Goal: Information Seeking & Learning: Find specific page/section

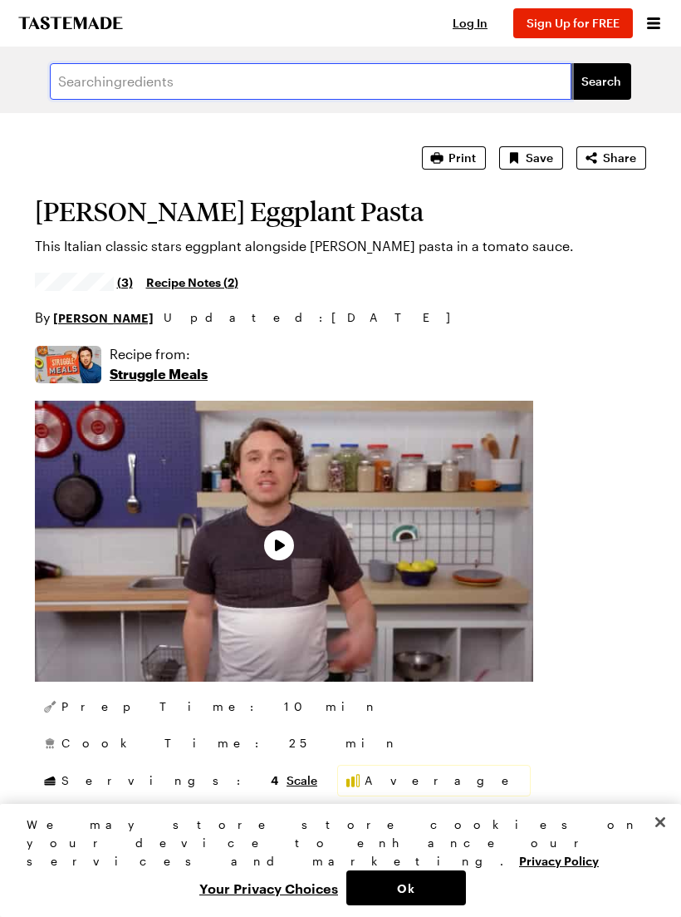
click at [91, 76] on input "text" at bounding box center [311, 81] width 522 height 37
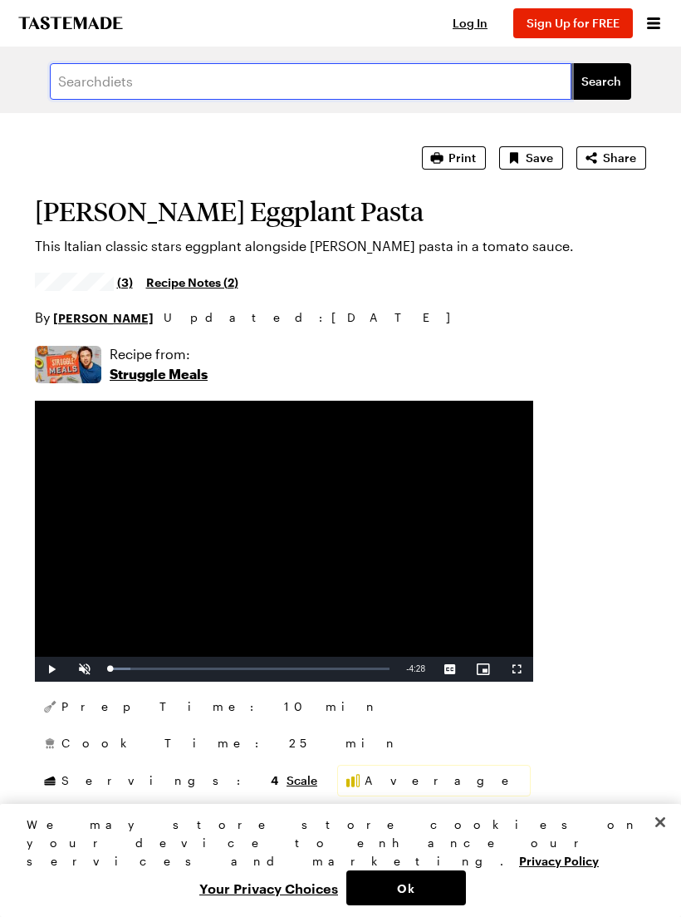
click at [228, 81] on input "text" at bounding box center [311, 81] width 522 height 37
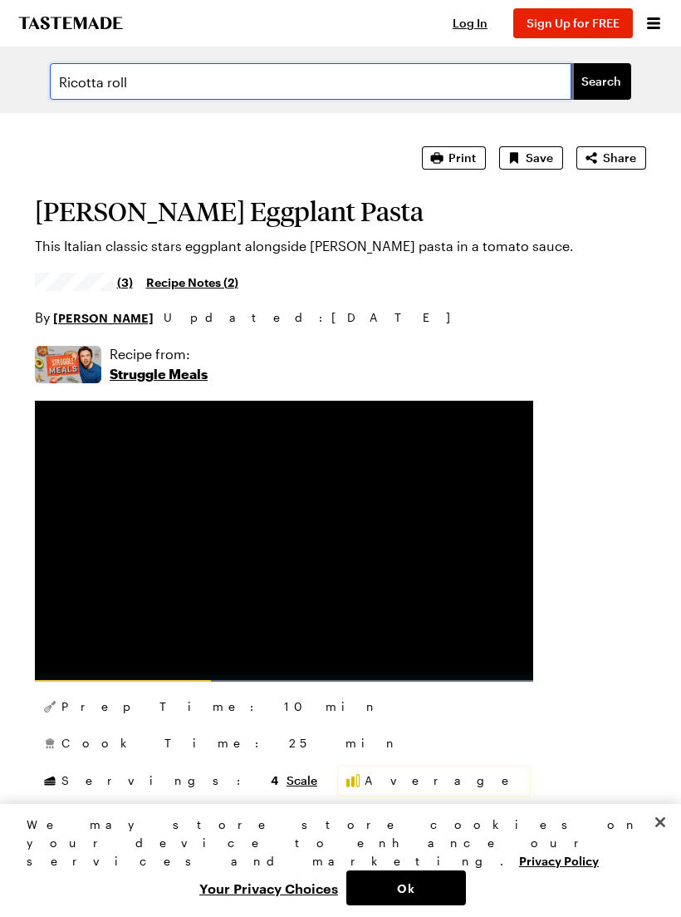
type input "Ricotta roll"
click at [602, 81] on button "Search" at bounding box center [602, 81] width 60 height 37
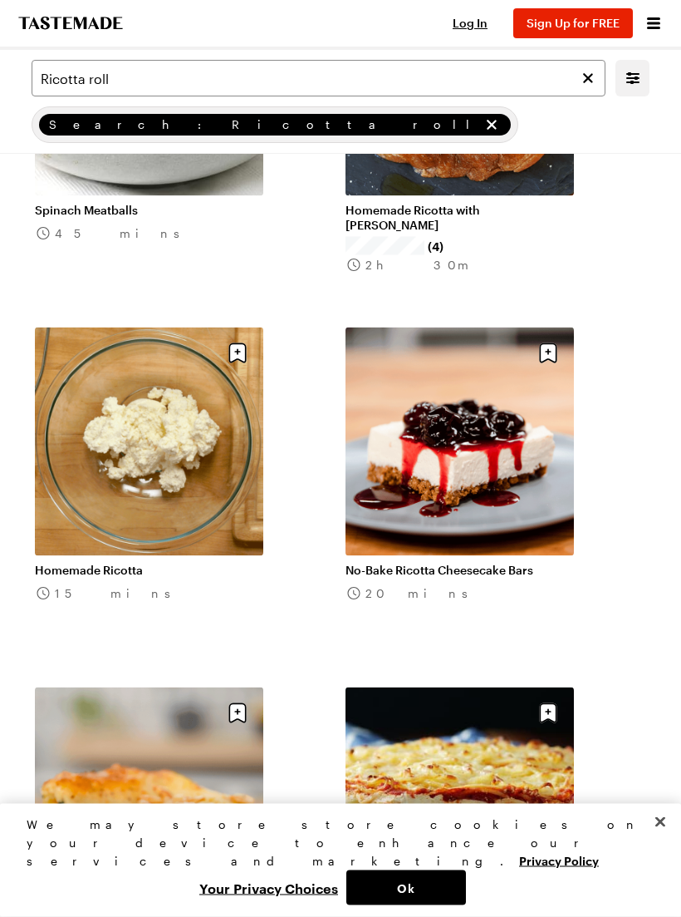
scroll to position [3548, 0]
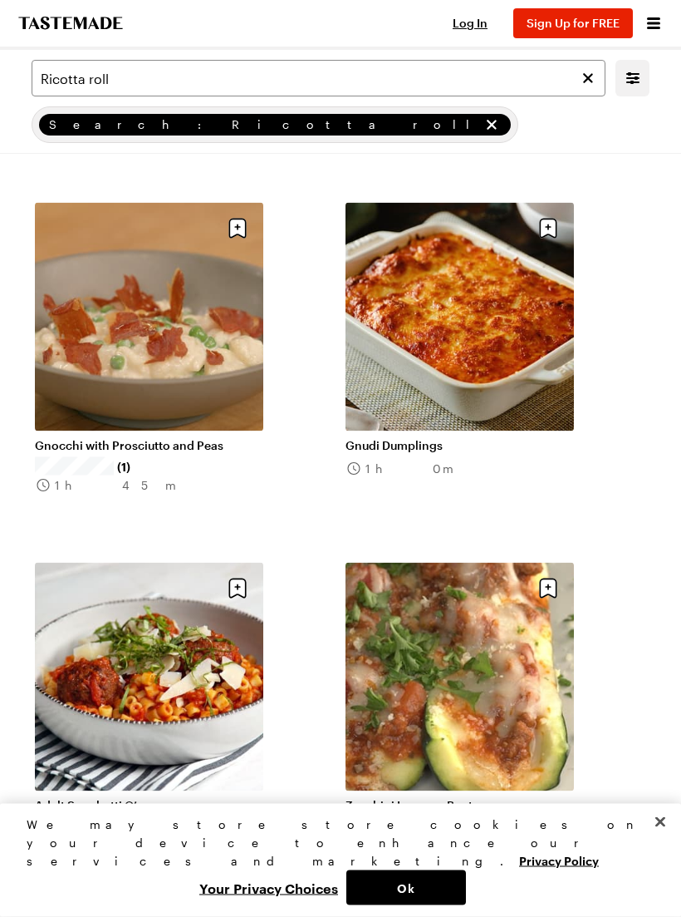
scroll to position [7984, 0]
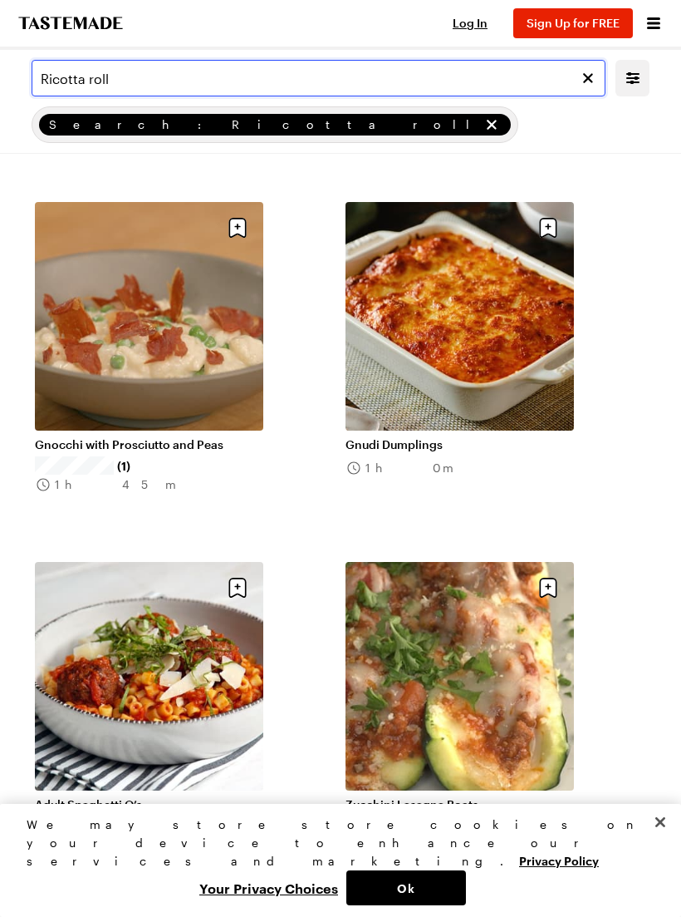
click at [160, 74] on input "Ricotta roll" at bounding box center [319, 78] width 574 height 37
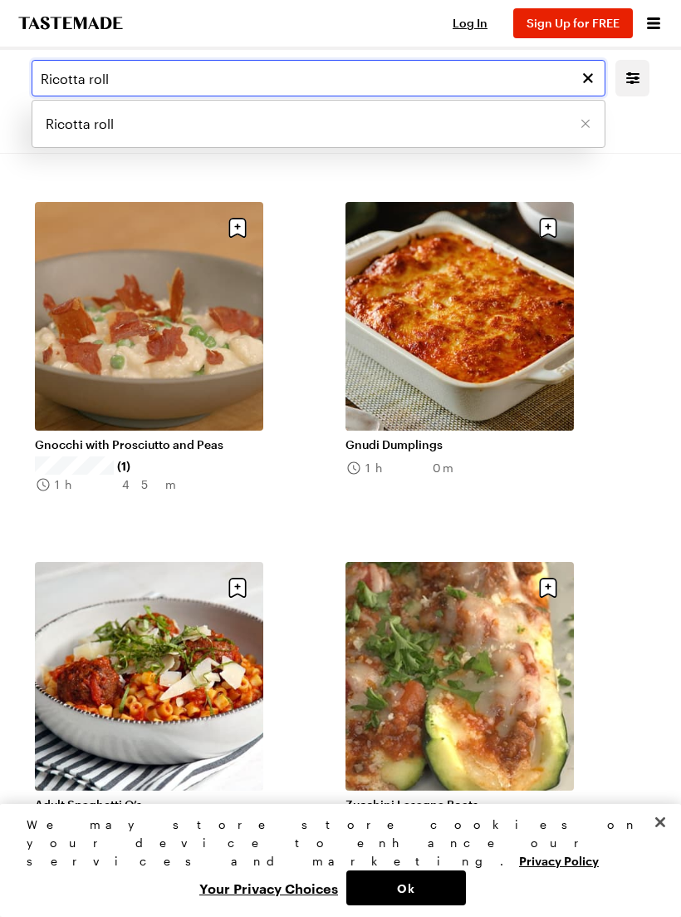
scroll to position [7983, 0]
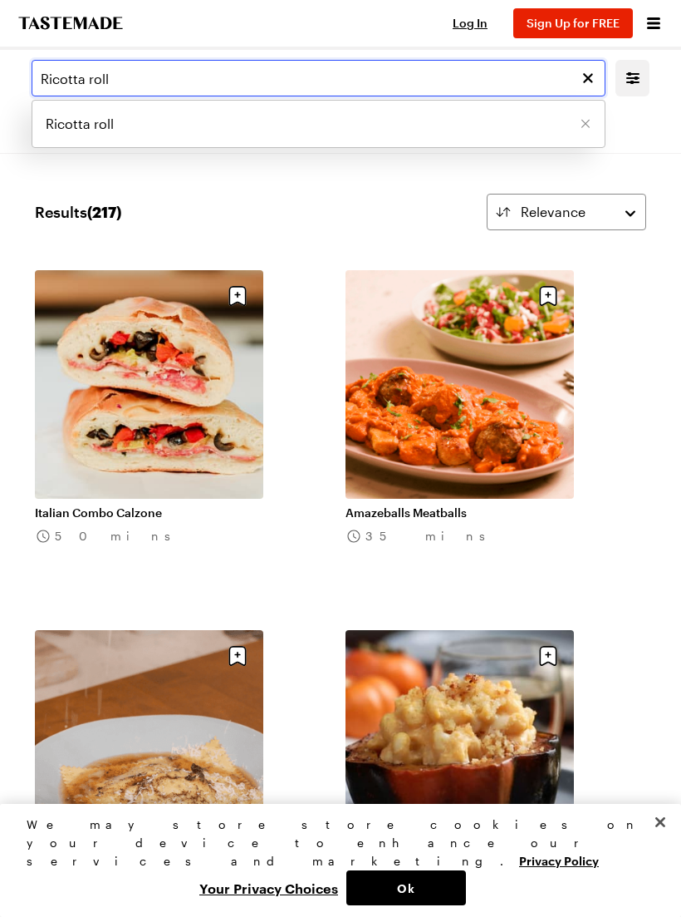
click at [86, 71] on input "Ricotta roll" at bounding box center [319, 78] width 574 height 37
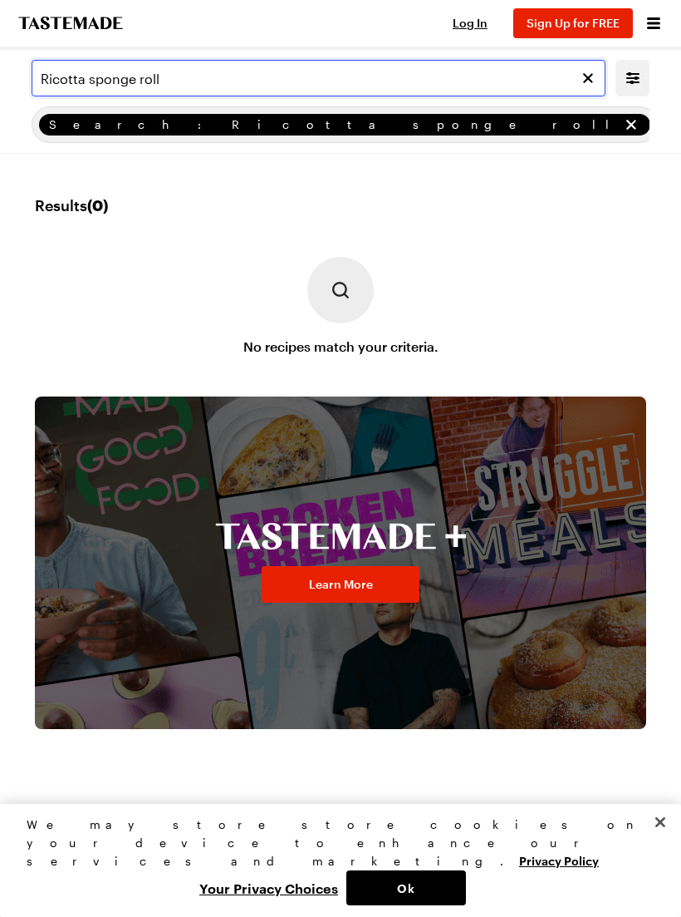
click at [88, 74] on input "Ricotta sponge roll" at bounding box center [319, 78] width 574 height 37
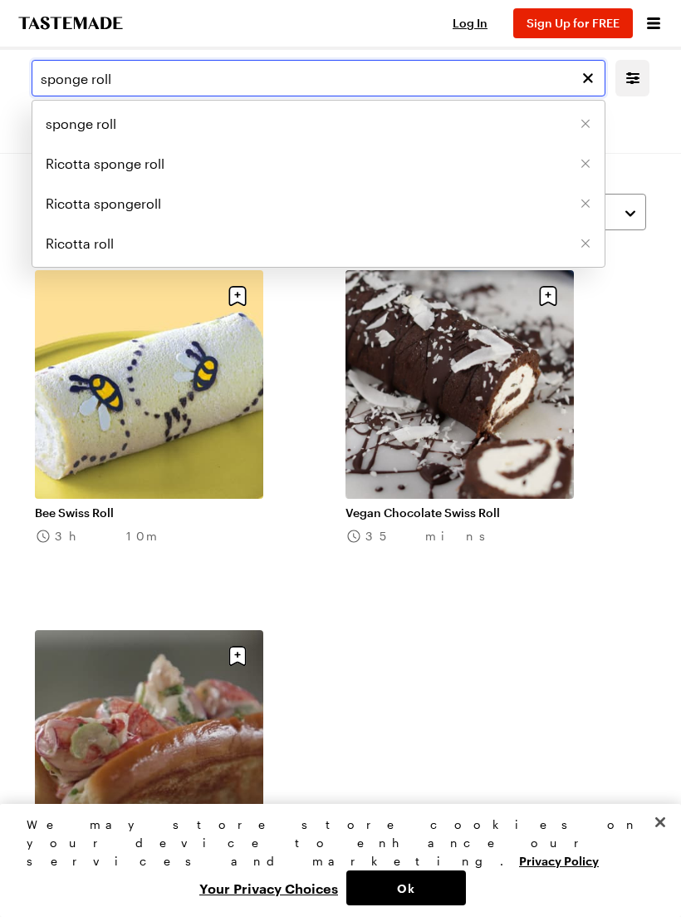
type input "sponge roll"
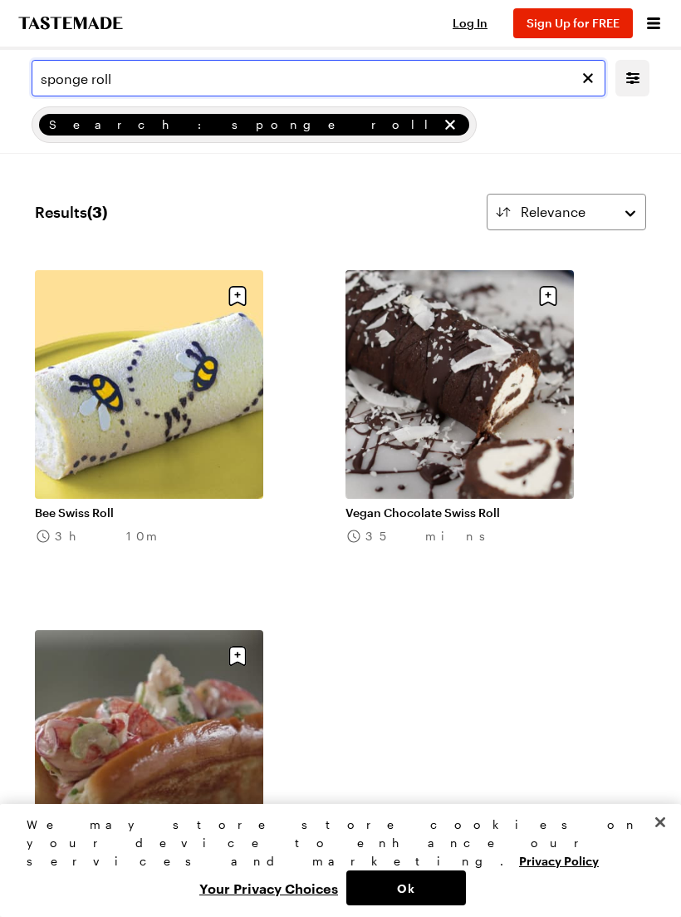
click at [168, 75] on input "sponge roll" at bounding box center [319, 78] width 574 height 37
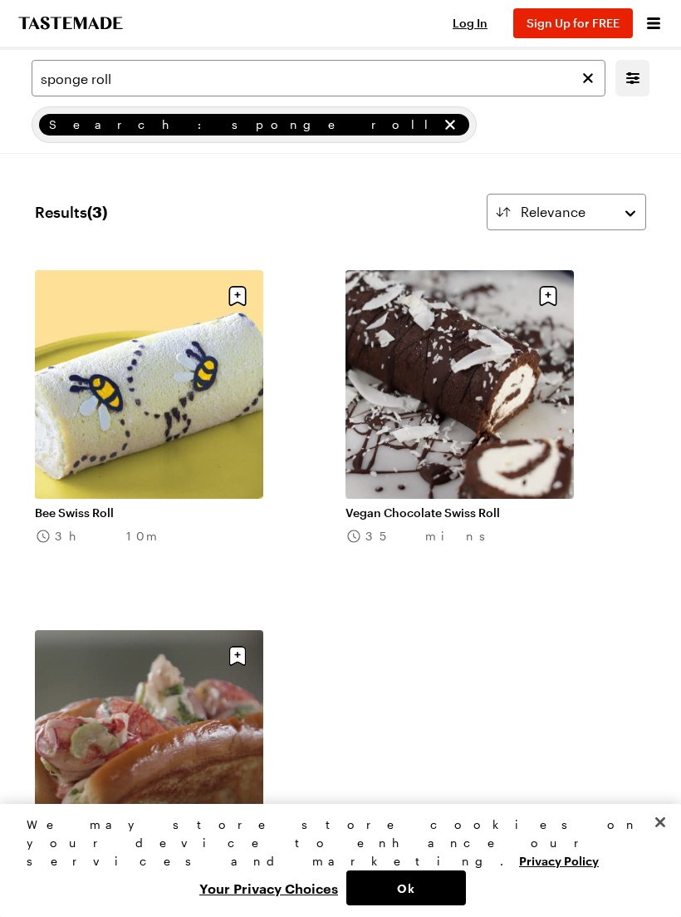
click at [67, 27] on icon "To Tastemade Home Page" at bounding box center [71, 23] width 108 height 13
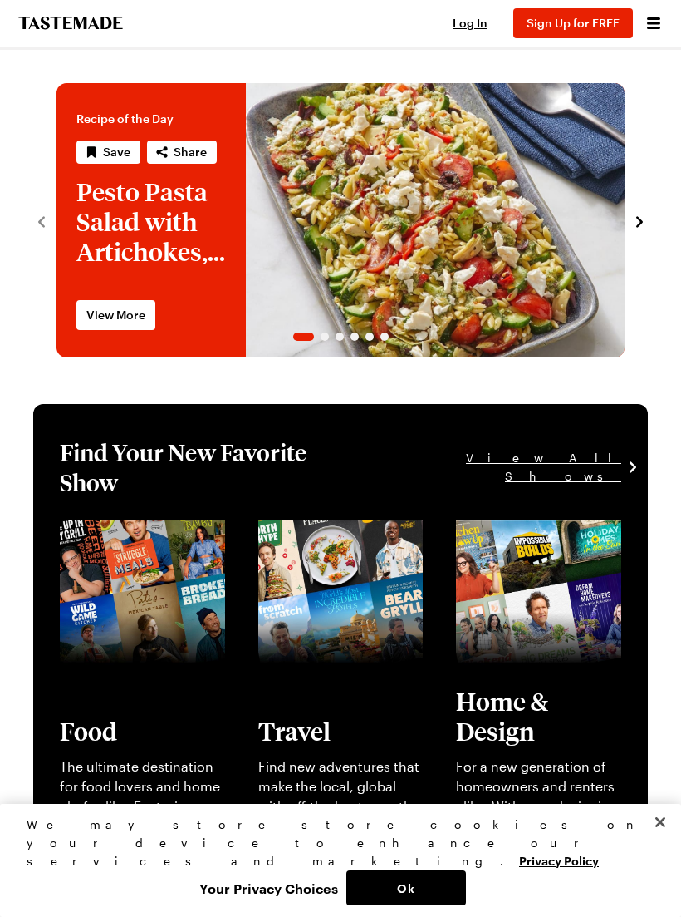
click at [471, 17] on span "Log In" at bounding box center [470, 23] width 35 height 14
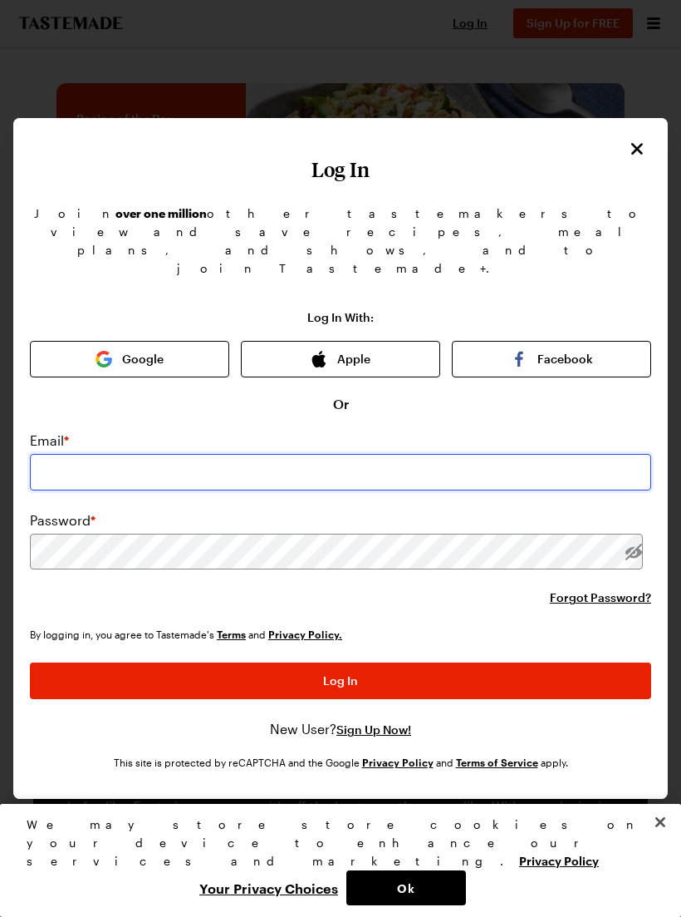
click at [97, 454] on input "email" at bounding box center [341, 472] width 622 height 37
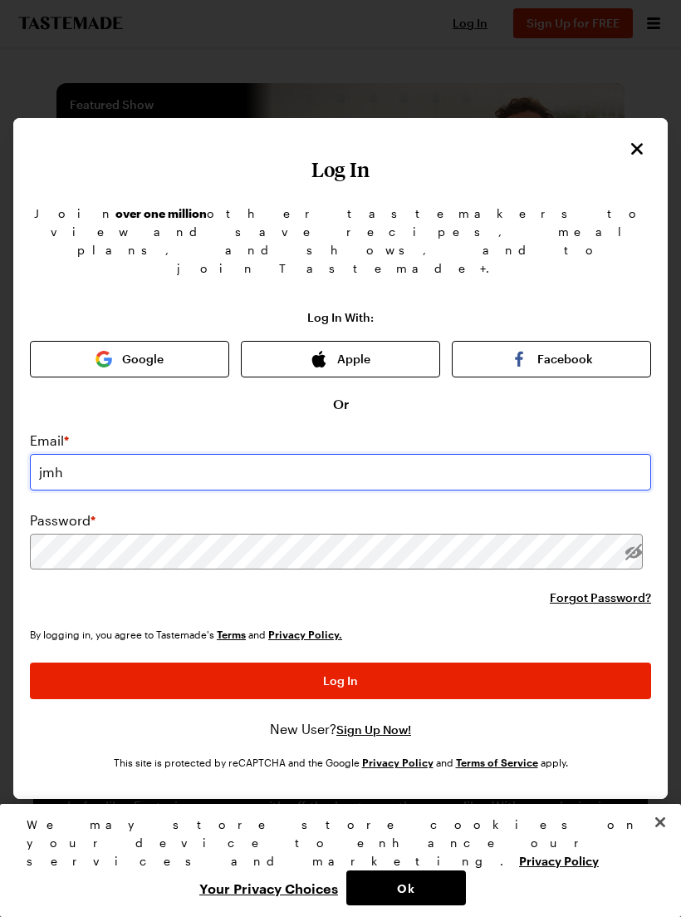
type input "jmha"
type input "[EMAIL_ADDRESS][DOMAIN_NAME]"
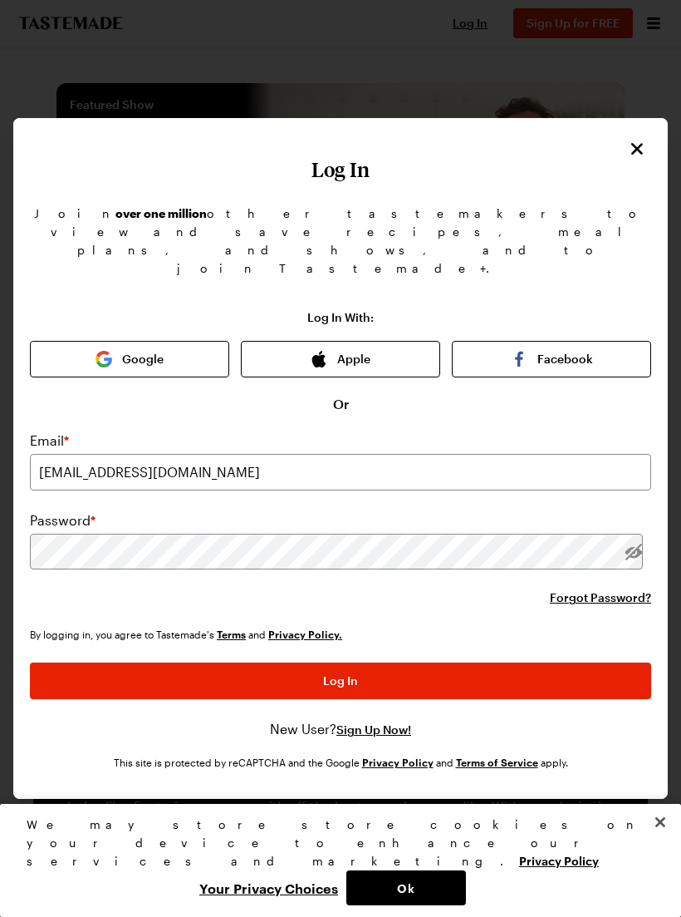
click at [613, 589] on span "Forgot Password?" at bounding box center [600, 597] width 101 height 17
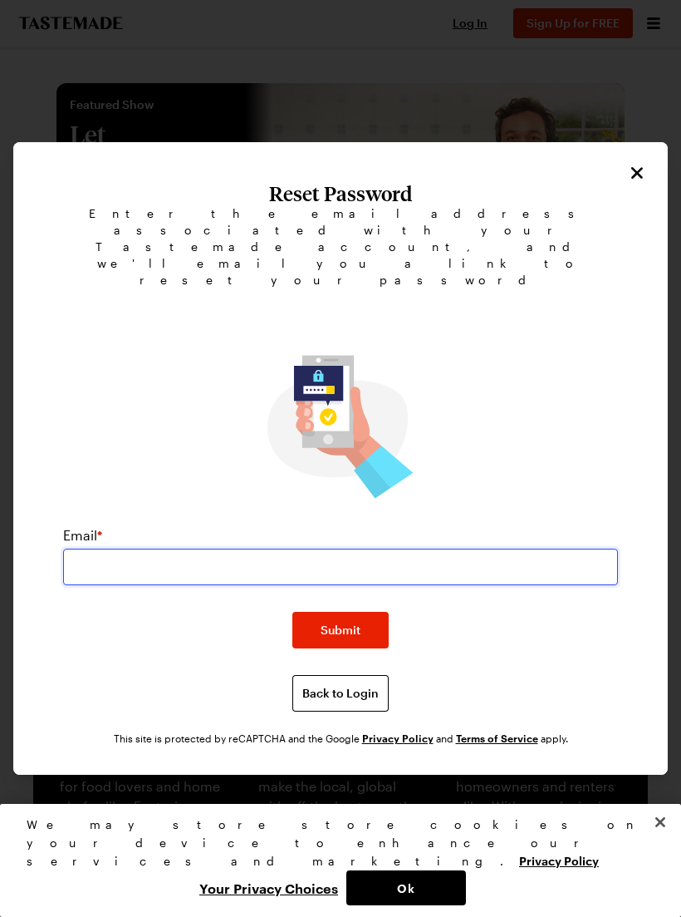
click at [114, 548] on input "email" at bounding box center [340, 566] width 555 height 37
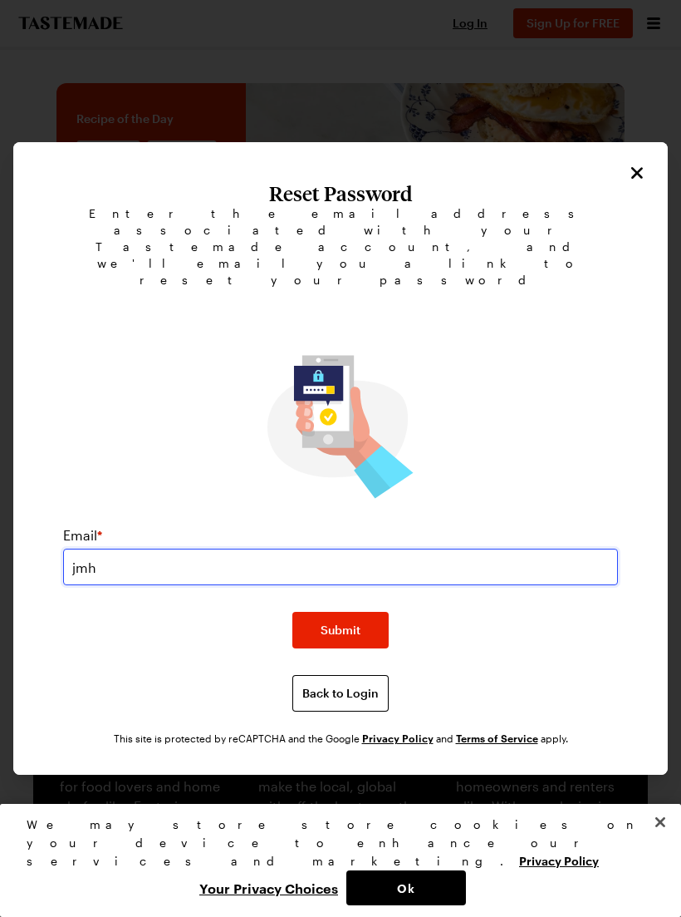
type input "jmha"
type input "[EMAIL_ADDRESS][DOMAIN_NAME]"
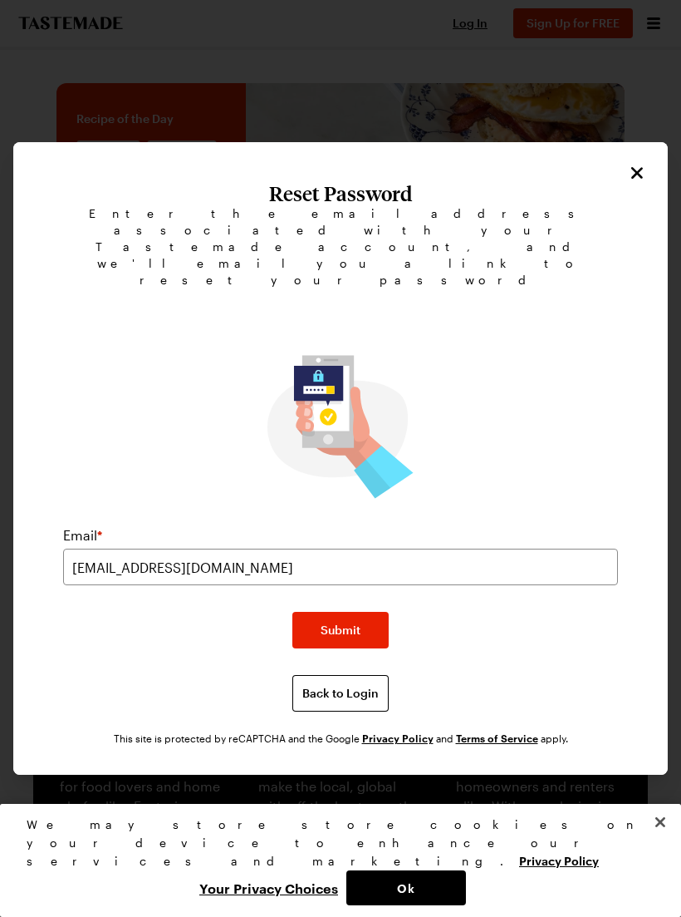
click at [366, 612] on button "Submit" at bounding box center [340, 630] width 96 height 37
